Goal: Navigation & Orientation: Find specific page/section

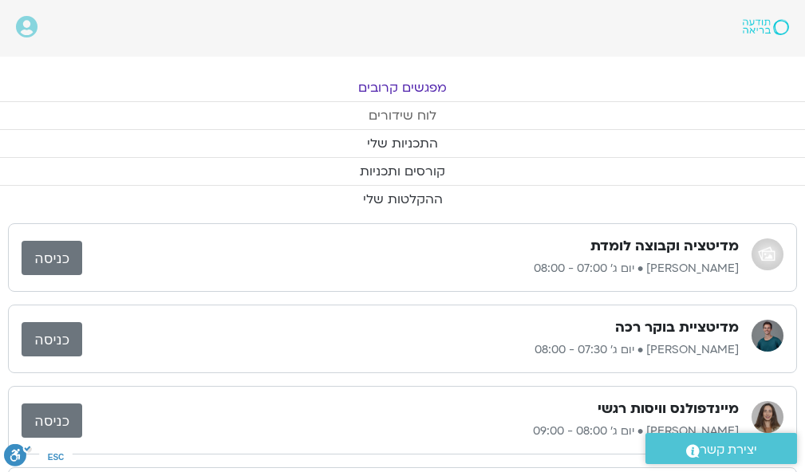
click at [414, 109] on link "לוח שידורים" at bounding box center [402, 115] width 805 height 27
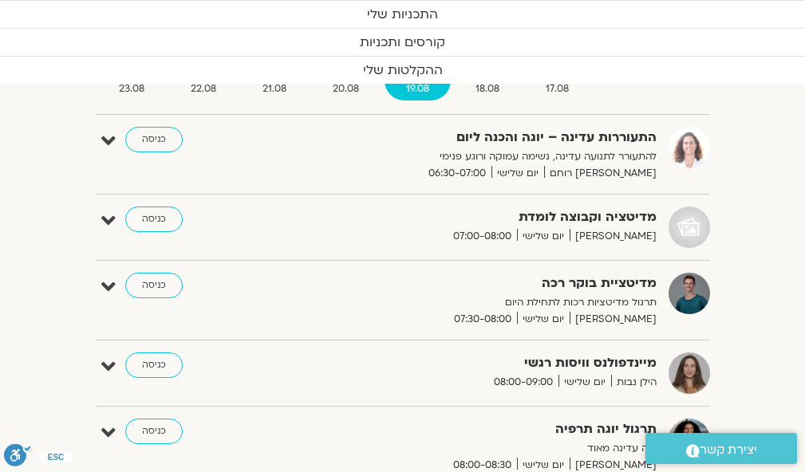
scroll to position [152, 0]
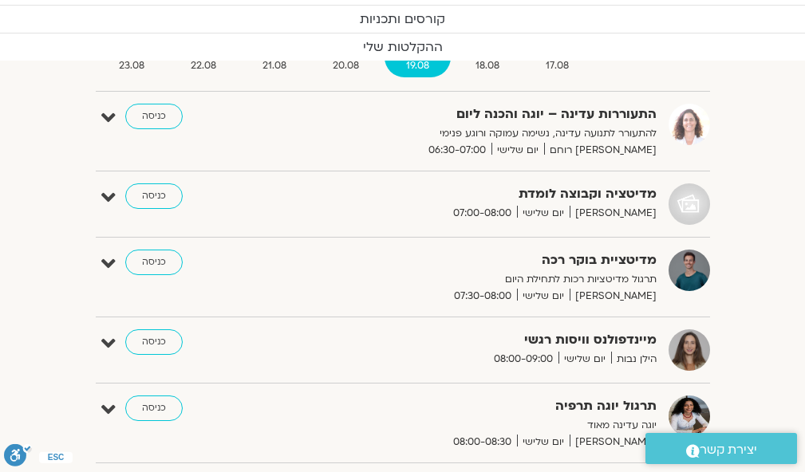
drag, startPoint x: 812, startPoint y: 70, endPoint x: 814, endPoint y: 106, distance: 36.0
click at [160, 105] on link "כניסה" at bounding box center [153, 117] width 57 height 26
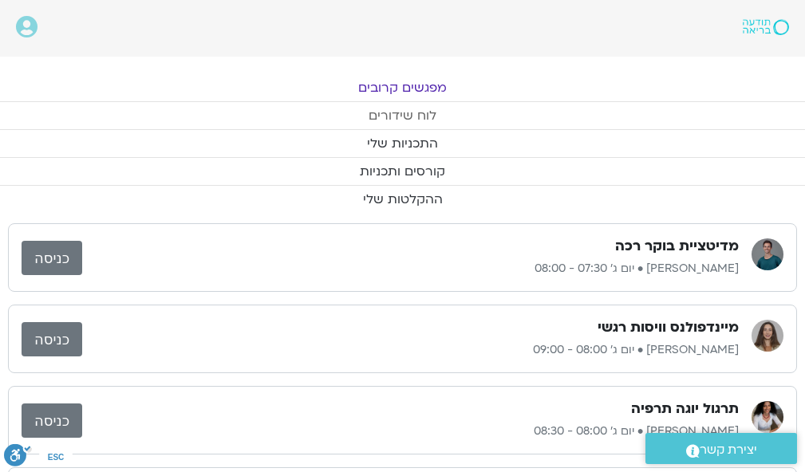
click at [401, 107] on link "לוח שידורים" at bounding box center [402, 115] width 805 height 27
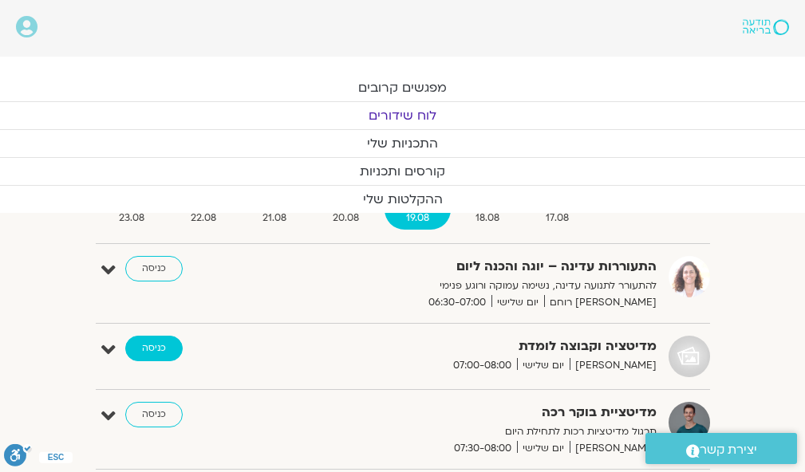
click at [132, 347] on link "כניסה" at bounding box center [153, 349] width 57 height 26
